Goal: Find specific page/section: Find specific page/section

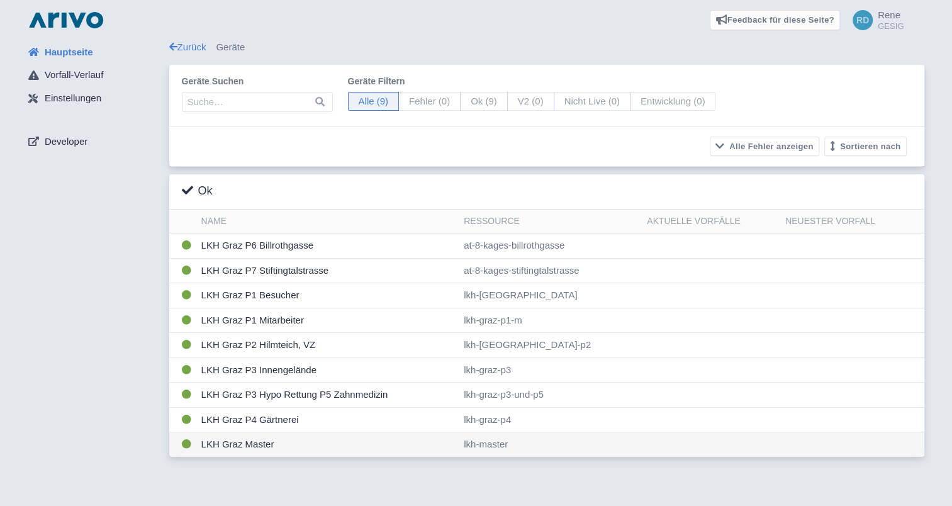
click at [235, 440] on td "LKH Graz Master" at bounding box center [327, 444] width 263 height 25
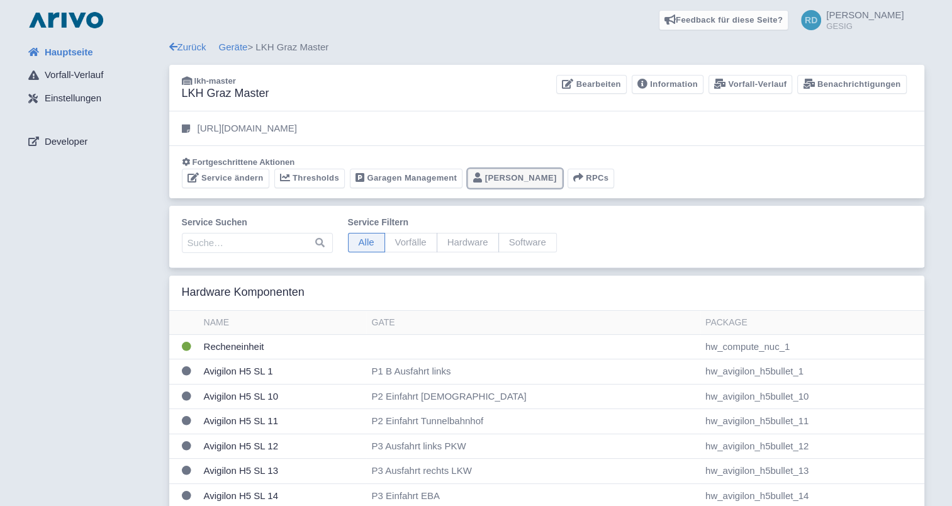
click at [501, 186] on link "[PERSON_NAME]" at bounding box center [514, 178] width 95 height 19
